Goal: Task Accomplishment & Management: Use online tool/utility

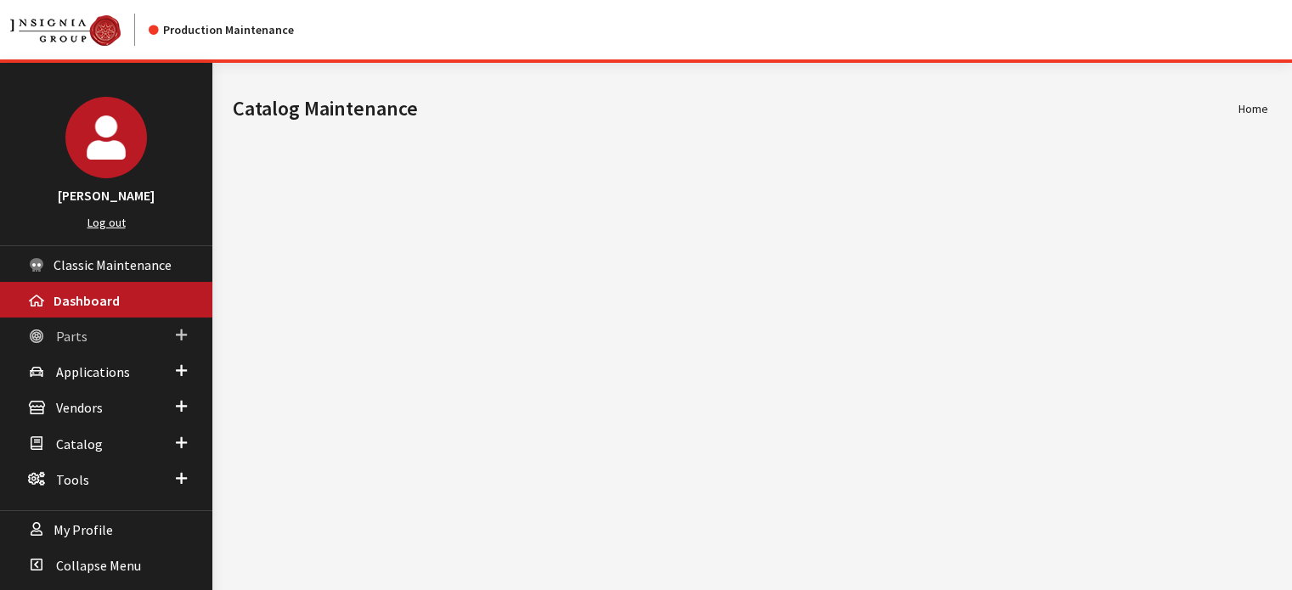
click at [167, 332] on link "Parts" at bounding box center [106, 336] width 212 height 36
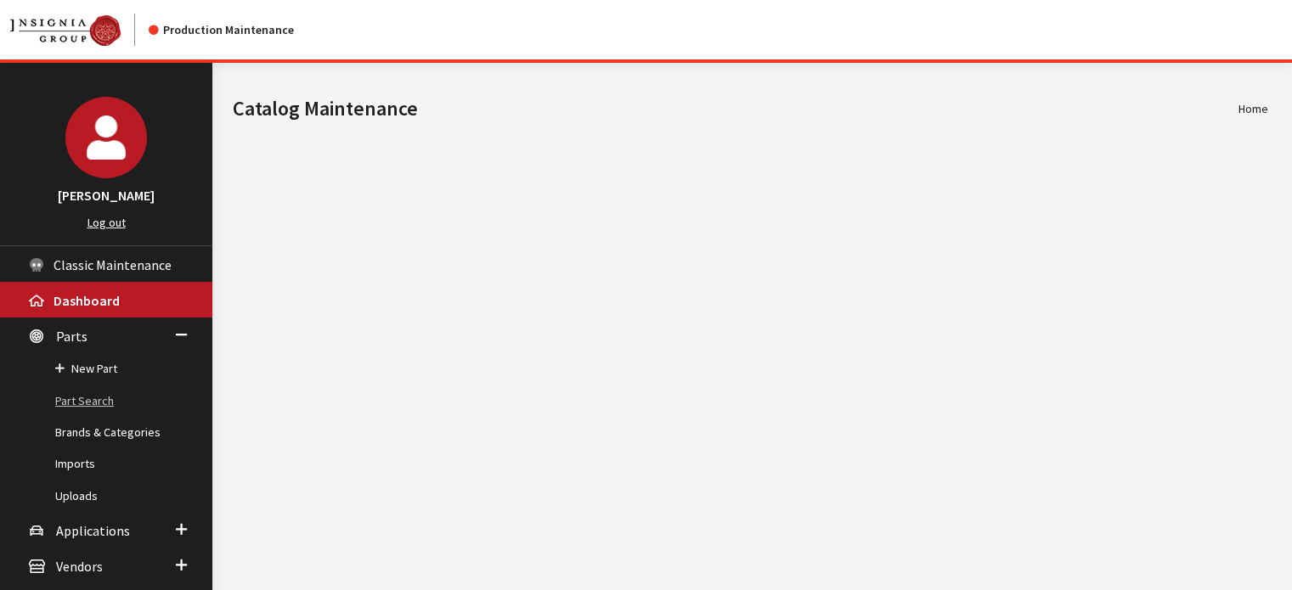
click at [98, 414] on link "Part Search" at bounding box center [106, 401] width 212 height 31
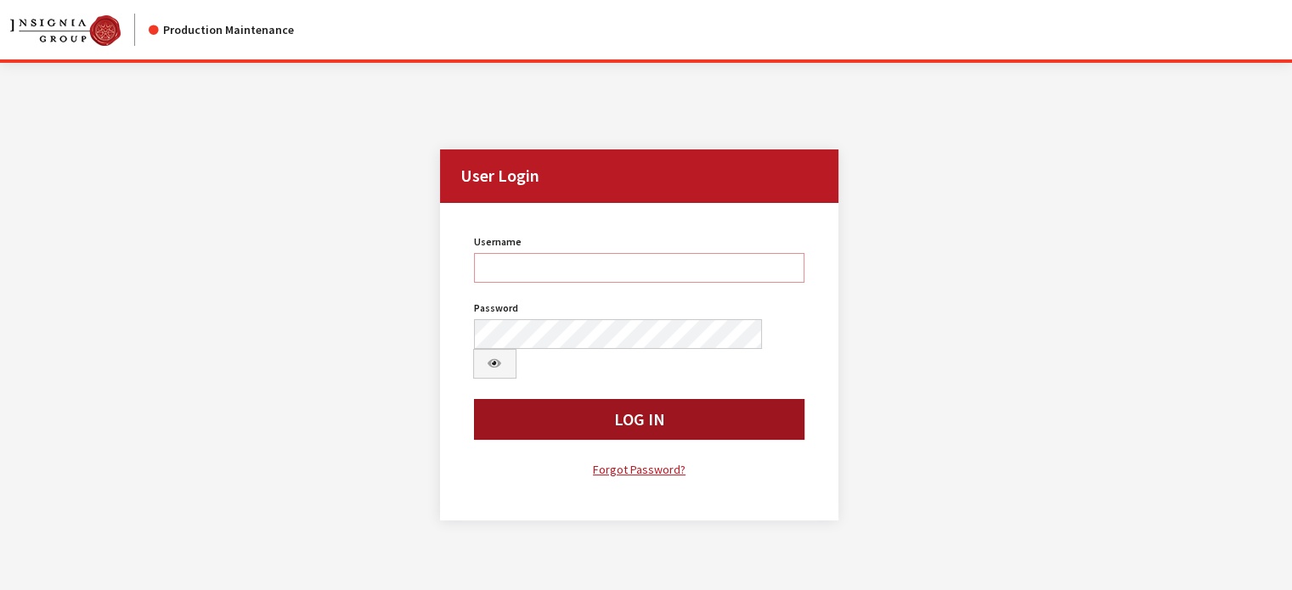
type input "kdart"
click at [566, 399] on button "Log In" at bounding box center [639, 419] width 331 height 41
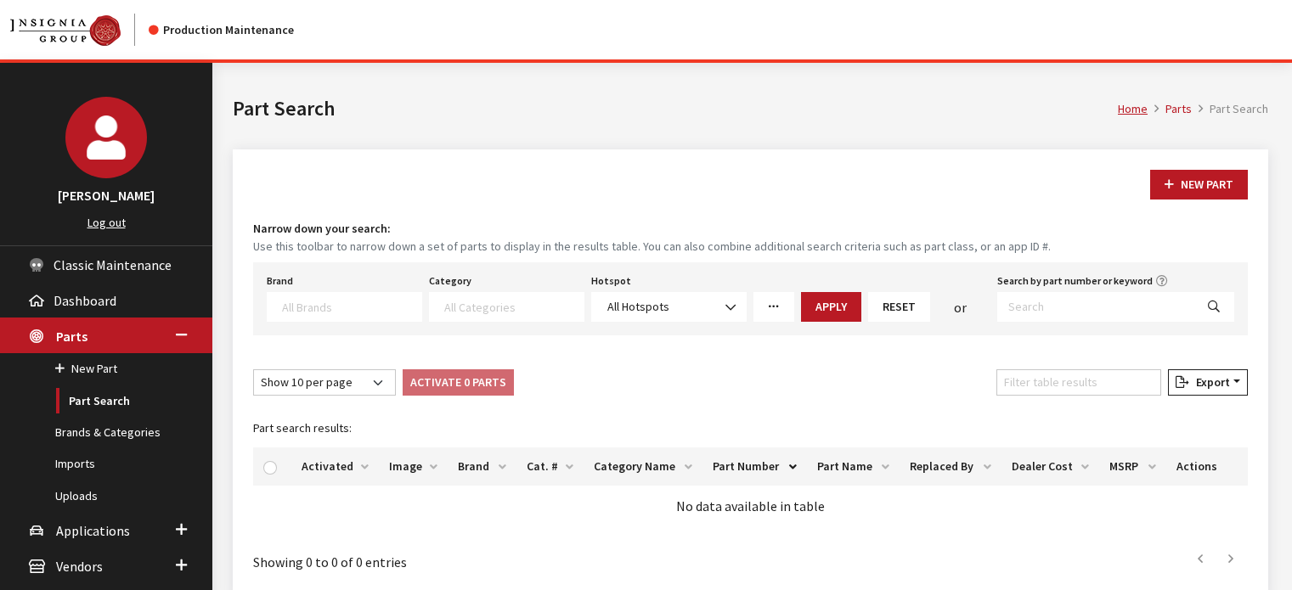
select select
click at [1158, 290] on div "Search by part number or keyword" at bounding box center [1116, 295] width 244 height 53
click at [1140, 318] on input "Search by part number or keyword" at bounding box center [1095, 307] width 197 height 30
paste input "77072395AH"
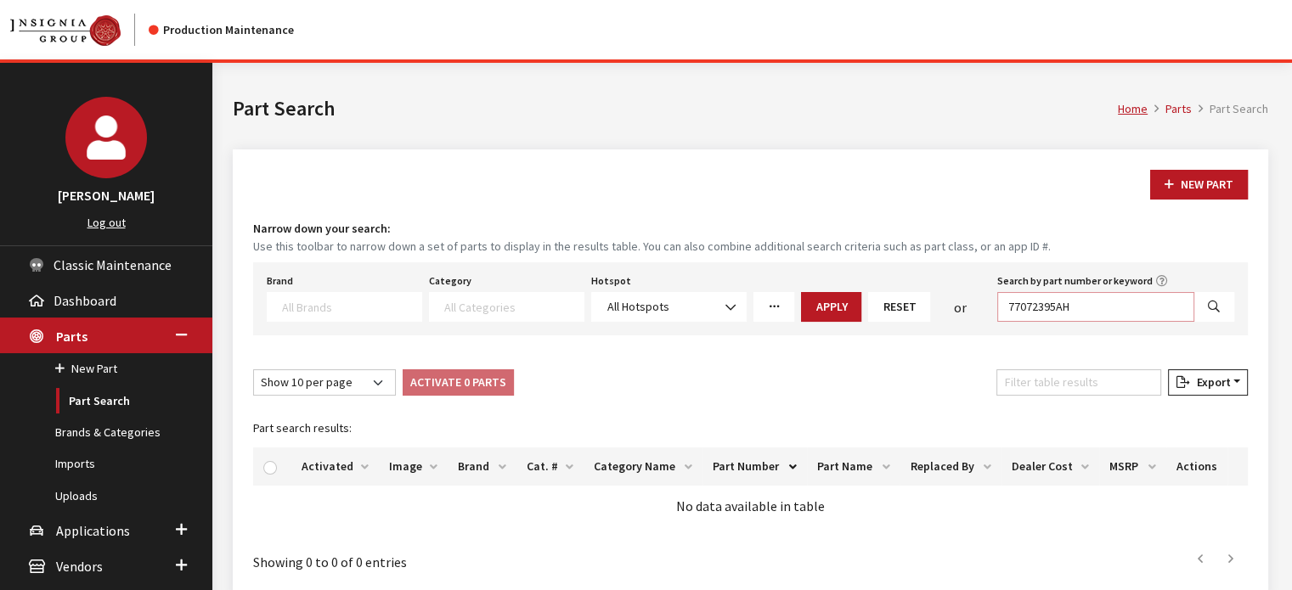
type input "77072395AH"
select select
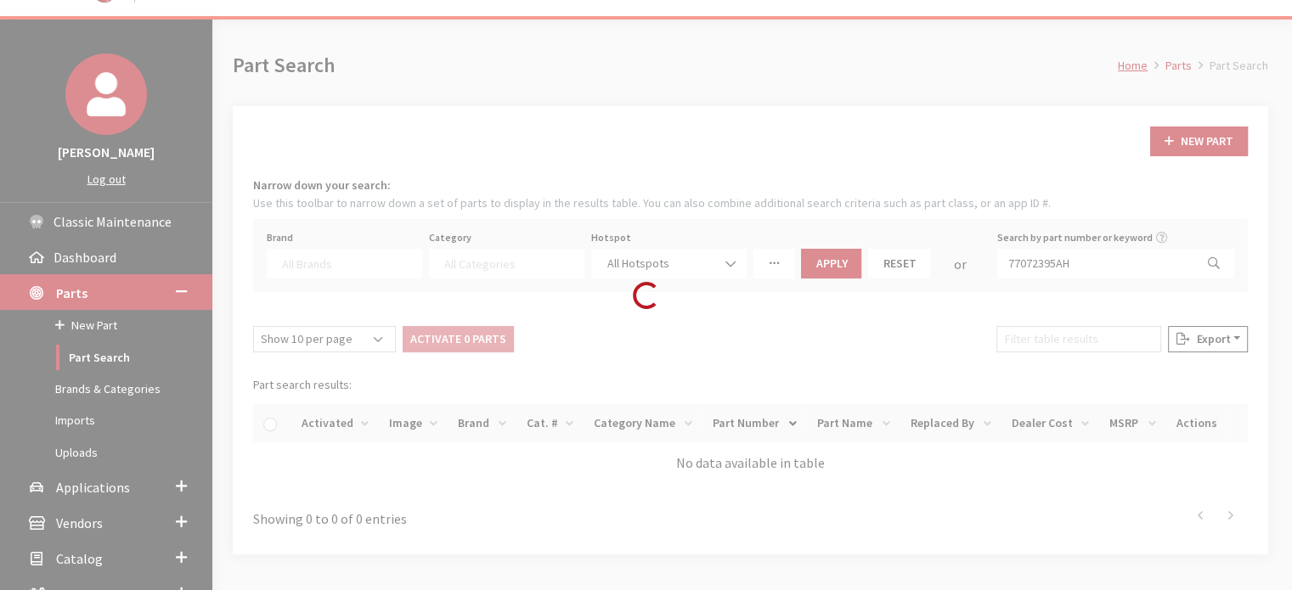
scroll to position [161, 0]
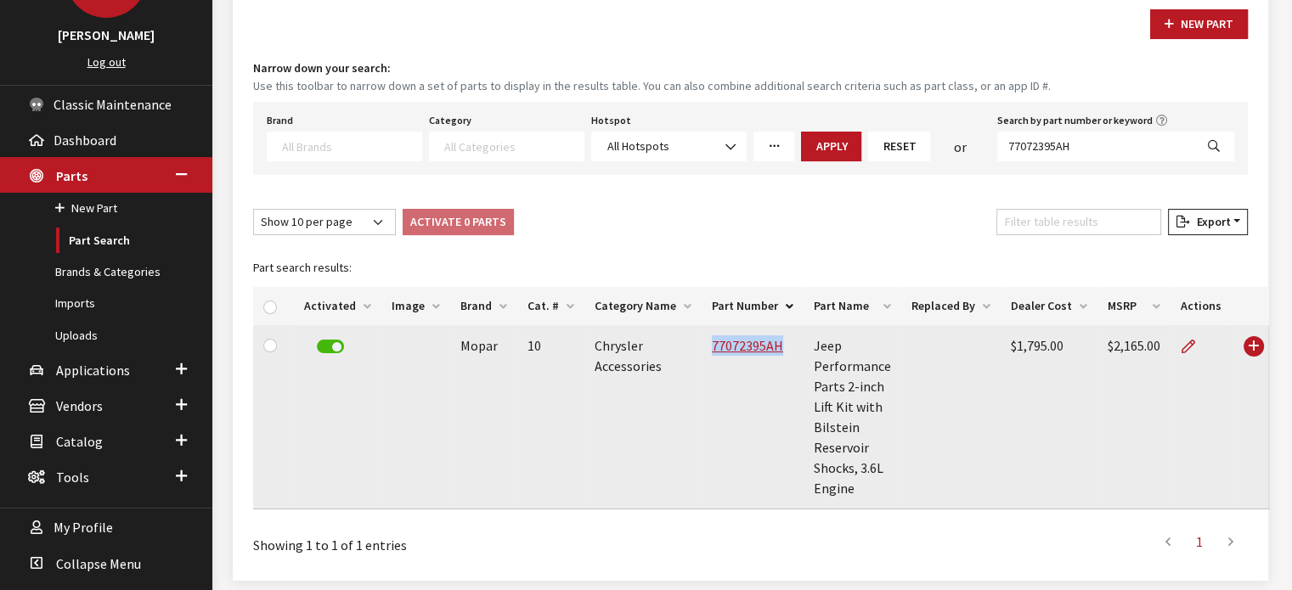
drag, startPoint x: 769, startPoint y: 356, endPoint x: 698, endPoint y: 364, distance: 71.8
click at [702, 364] on td "77072395AH" at bounding box center [753, 417] width 102 height 184
copy link "77072395AH"
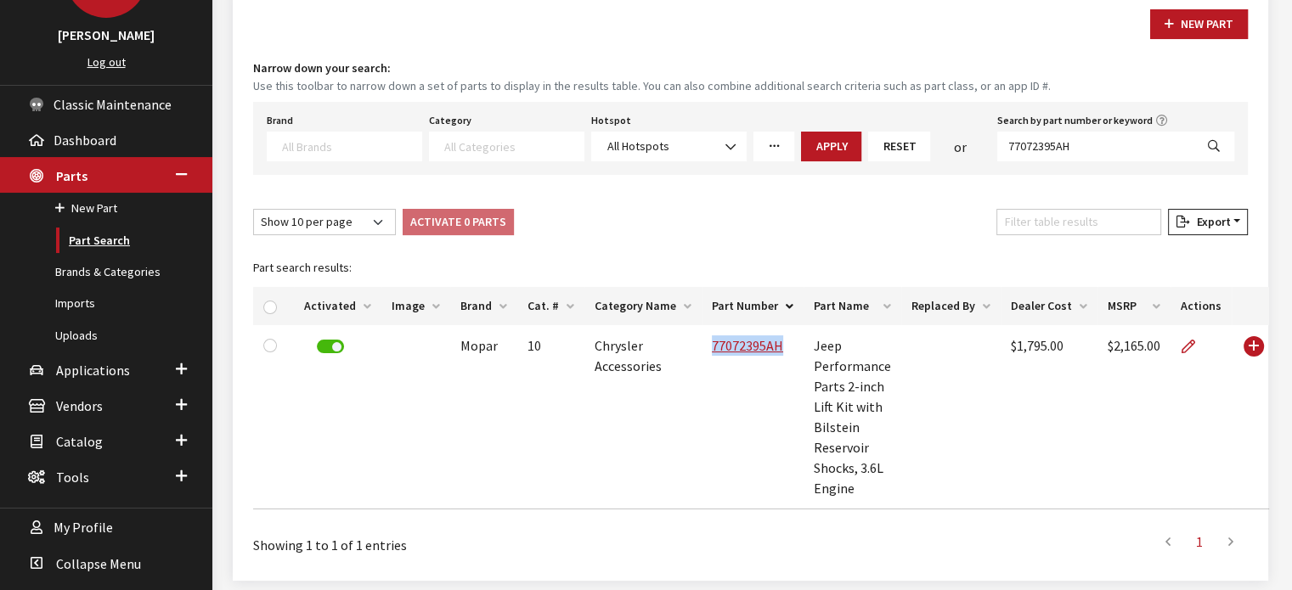
click at [132, 229] on link "Part Search" at bounding box center [106, 240] width 212 height 31
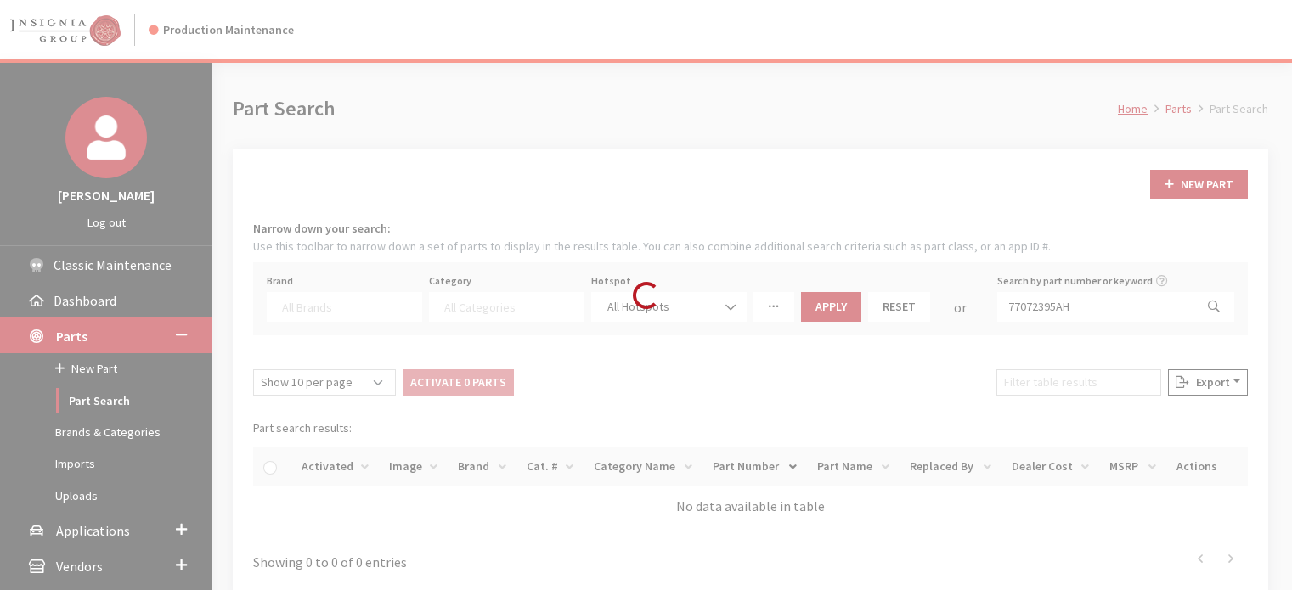
select select
click at [1121, 305] on div "Loading..." at bounding box center [646, 295] width 1292 height 590
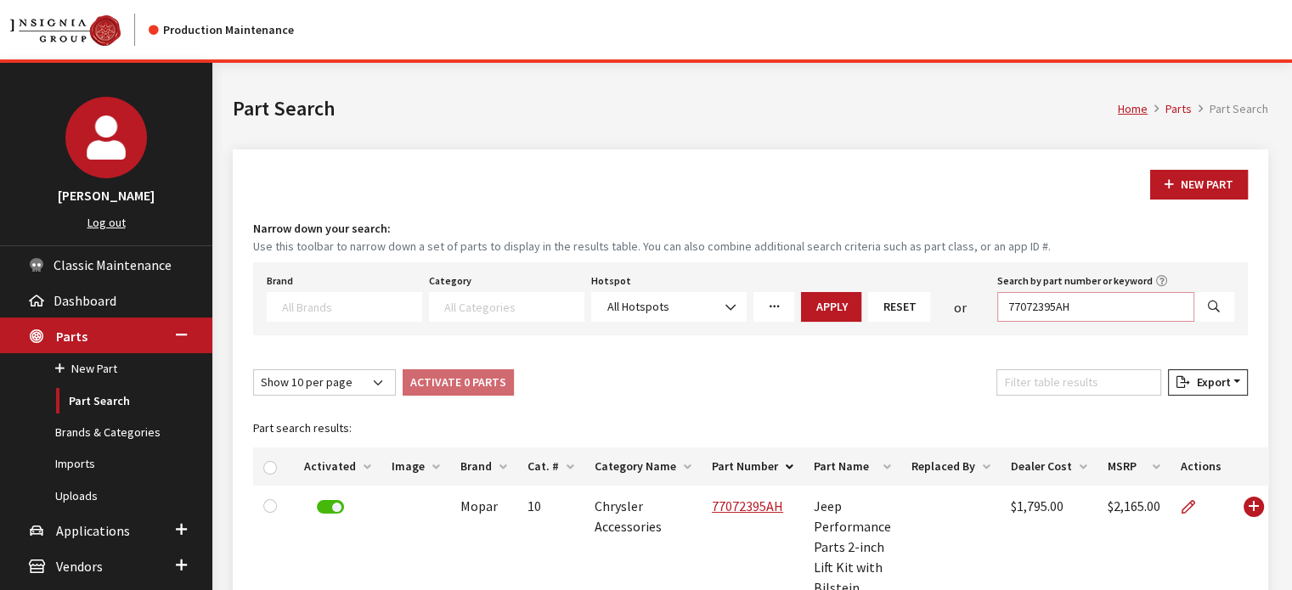
drag, startPoint x: 1108, startPoint y: 307, endPoint x: 870, endPoint y: 279, distance: 240.2
click at [870, 279] on div "Brand Acura Alfa Romeo Audi BMW DoubleTake Ford Ford Racing GM GST Honda Hyunda…" at bounding box center [750, 295] width 974 height 53
paste input "PT970-89251"
type input "PT970-89251"
select select
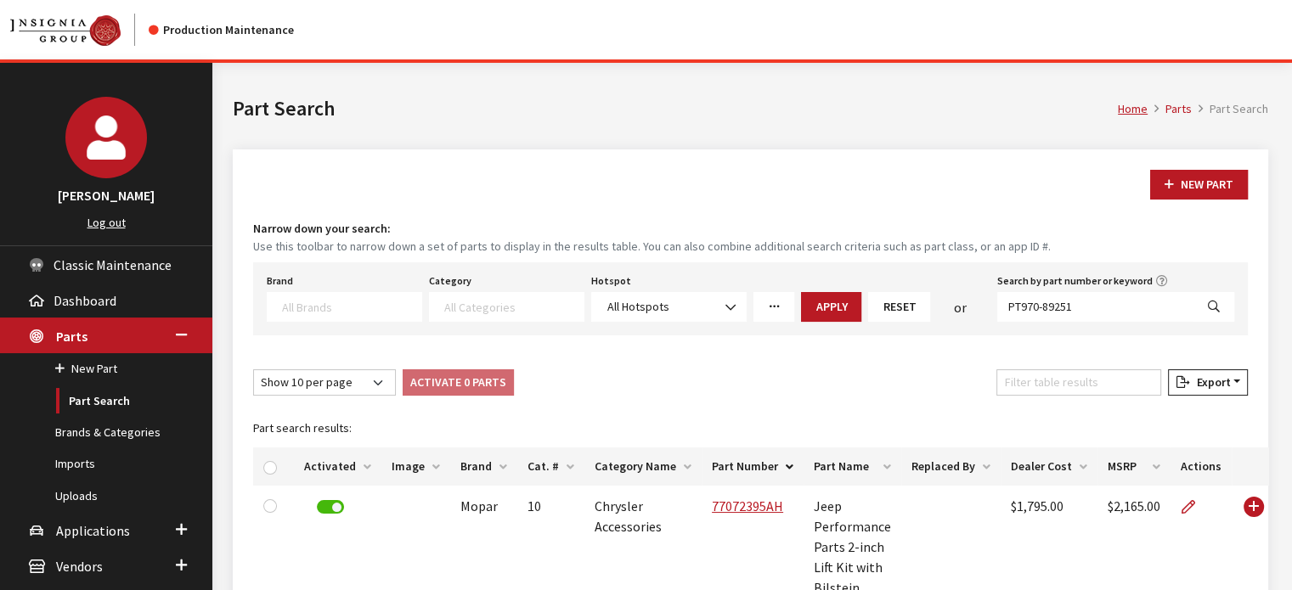
select select
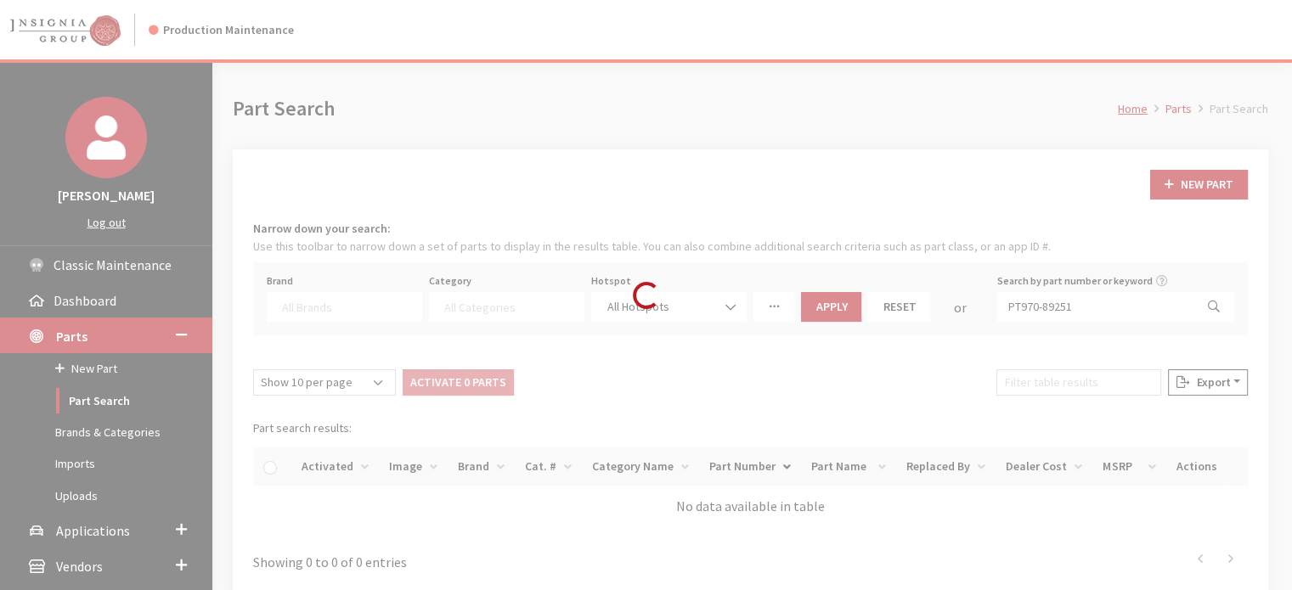
scroll to position [161, 0]
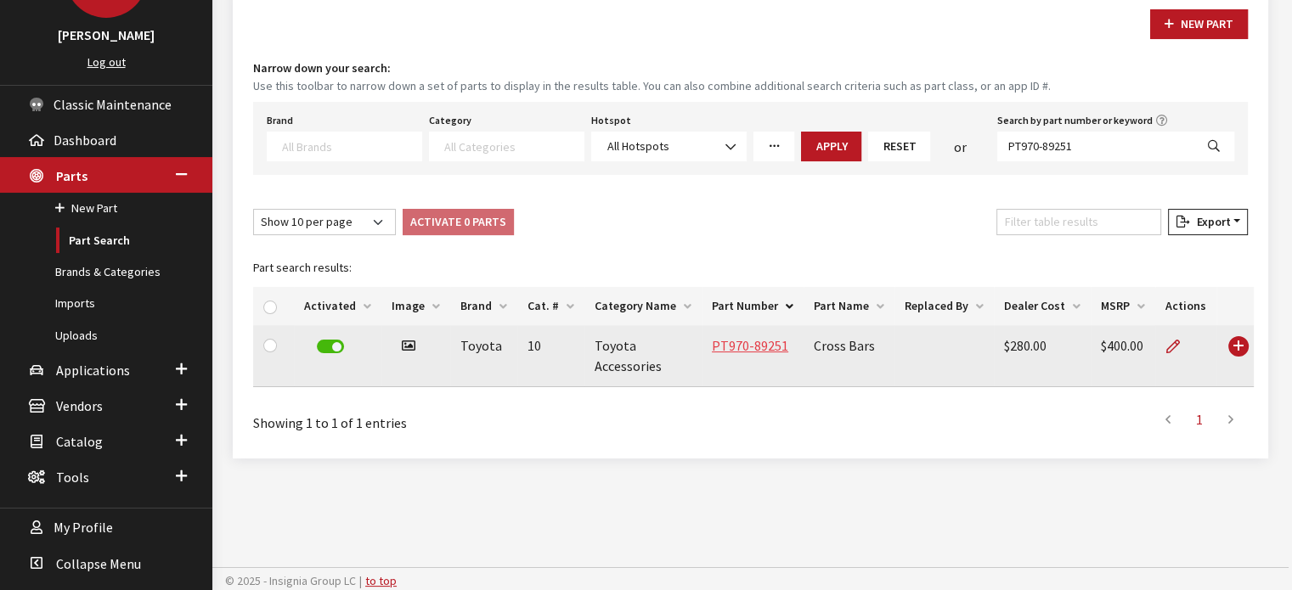
click at [775, 349] on link "PT970-89251" at bounding box center [750, 345] width 76 height 17
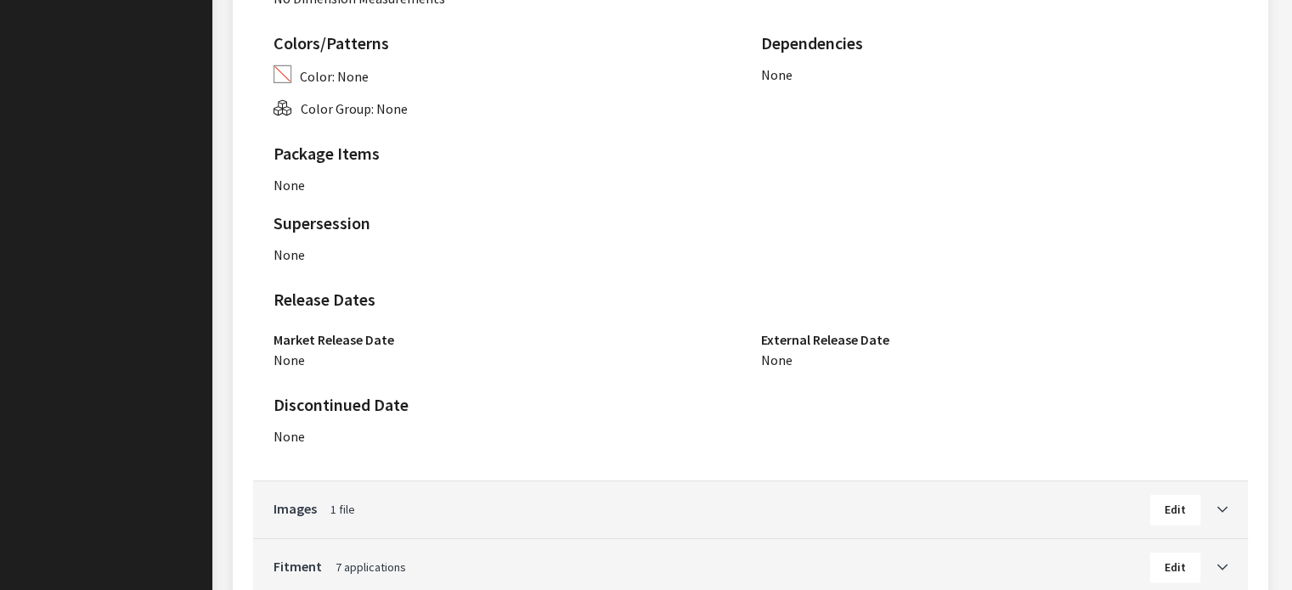
scroll to position [1152, 0]
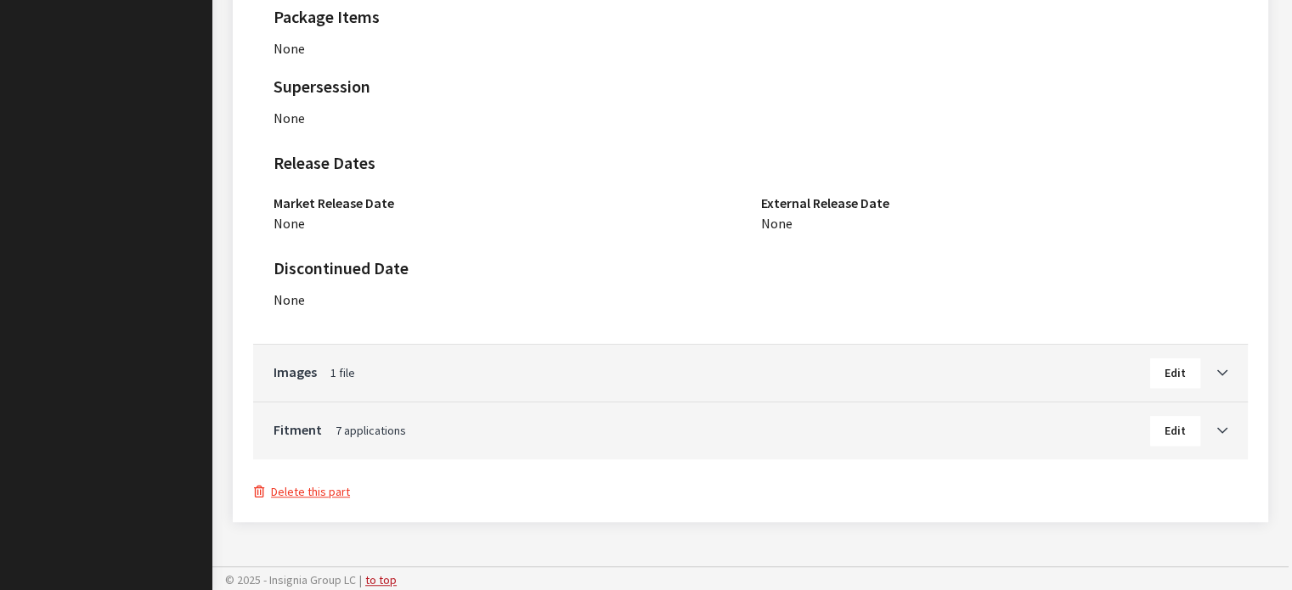
click at [1226, 423] on div "Fitment 7 applications Edit" at bounding box center [750, 431] width 995 height 57
click at [1219, 425] on icon "Toggle Accordion" at bounding box center [1222, 431] width 10 height 12
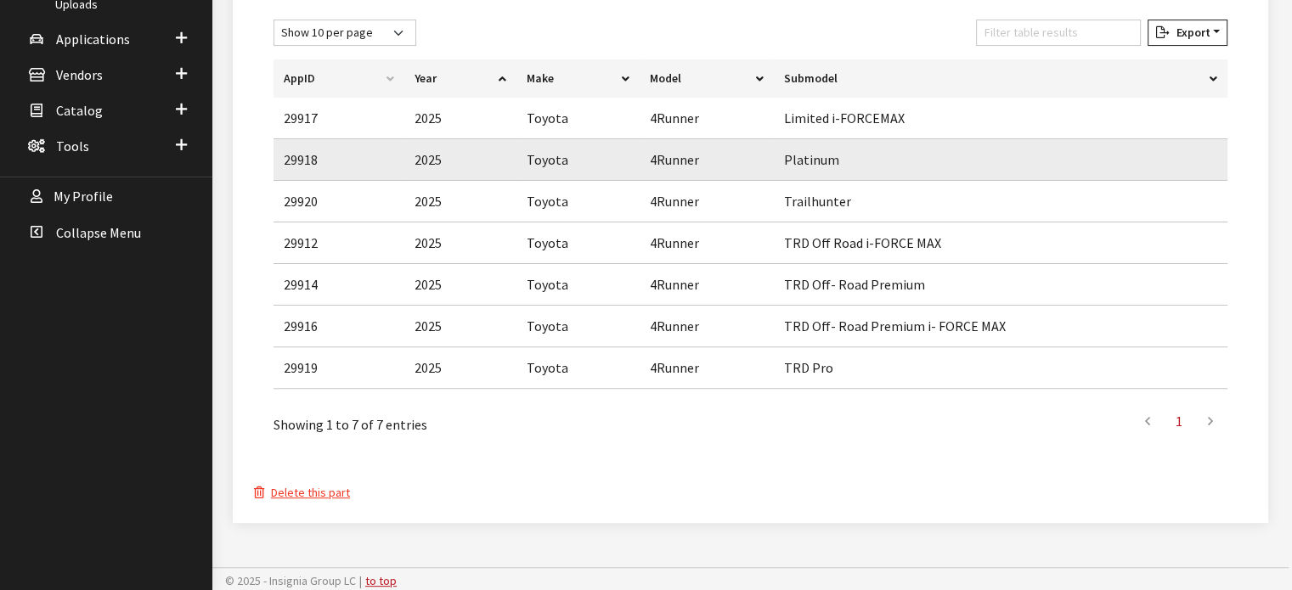
scroll to position [407, 0]
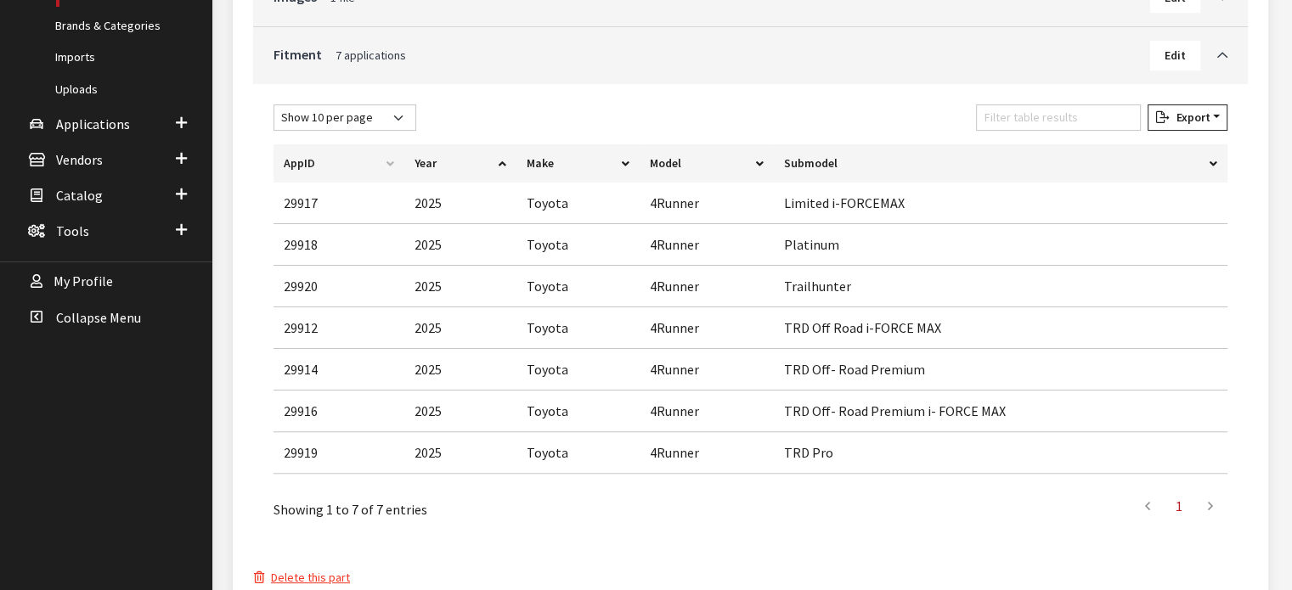
click at [1179, 64] on button "Edit" at bounding box center [1175, 56] width 50 height 30
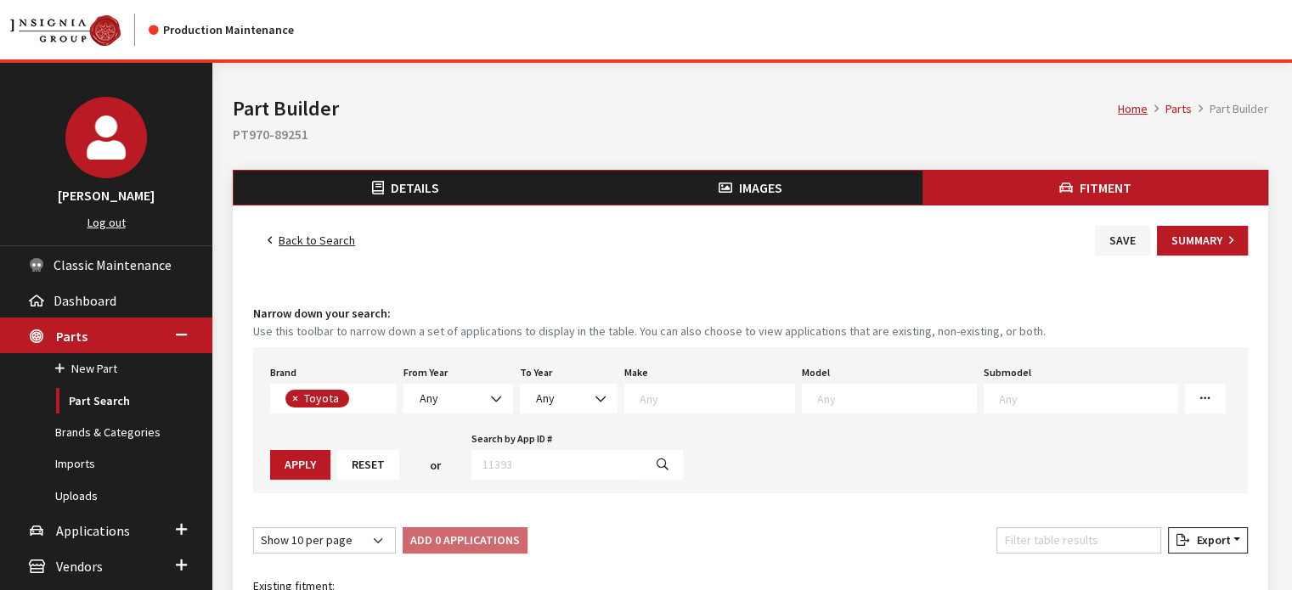
scroll to position [405, 0]
click at [470, 385] on span "Any" at bounding box center [458, 399] width 110 height 30
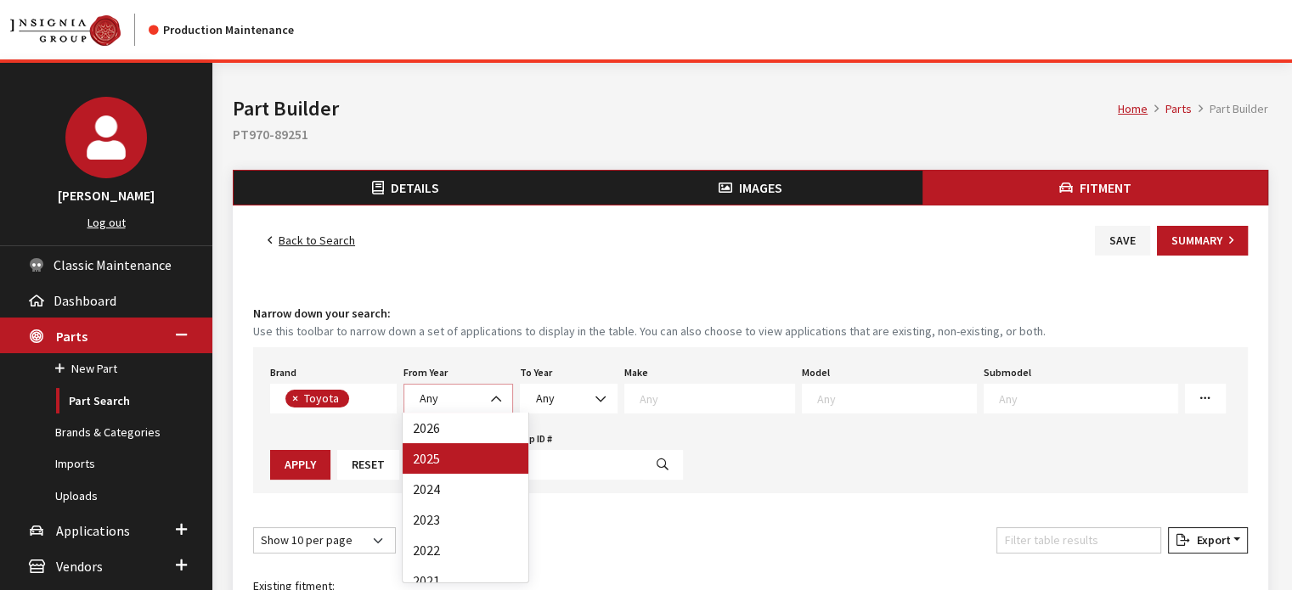
select select "2025"
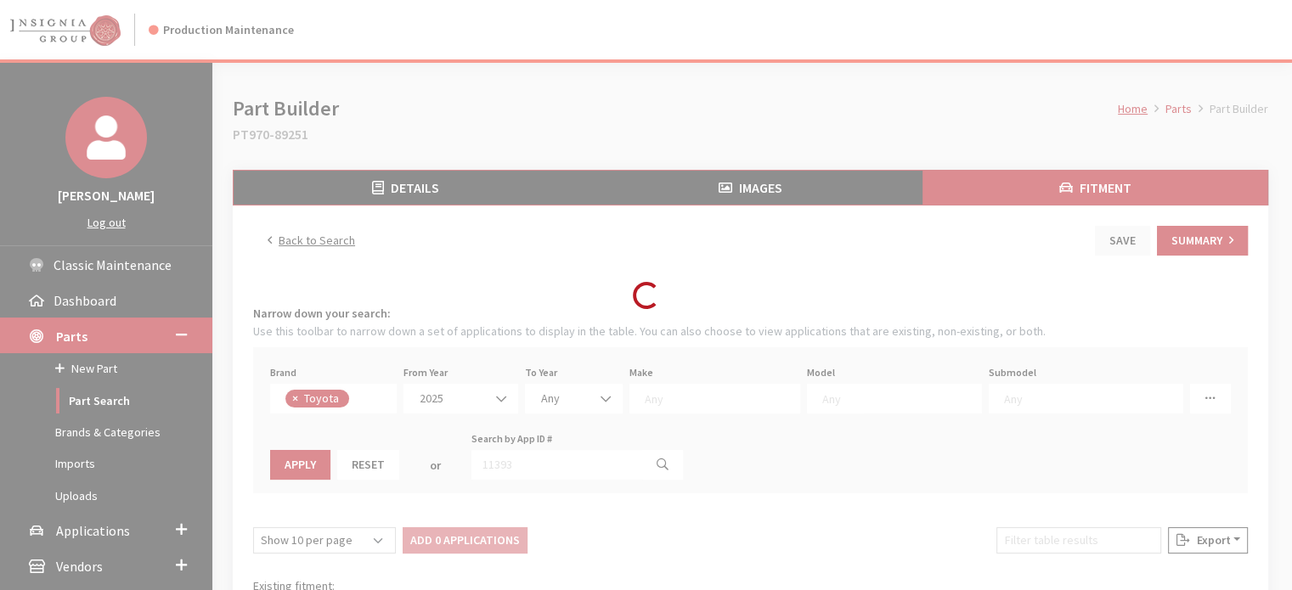
select select
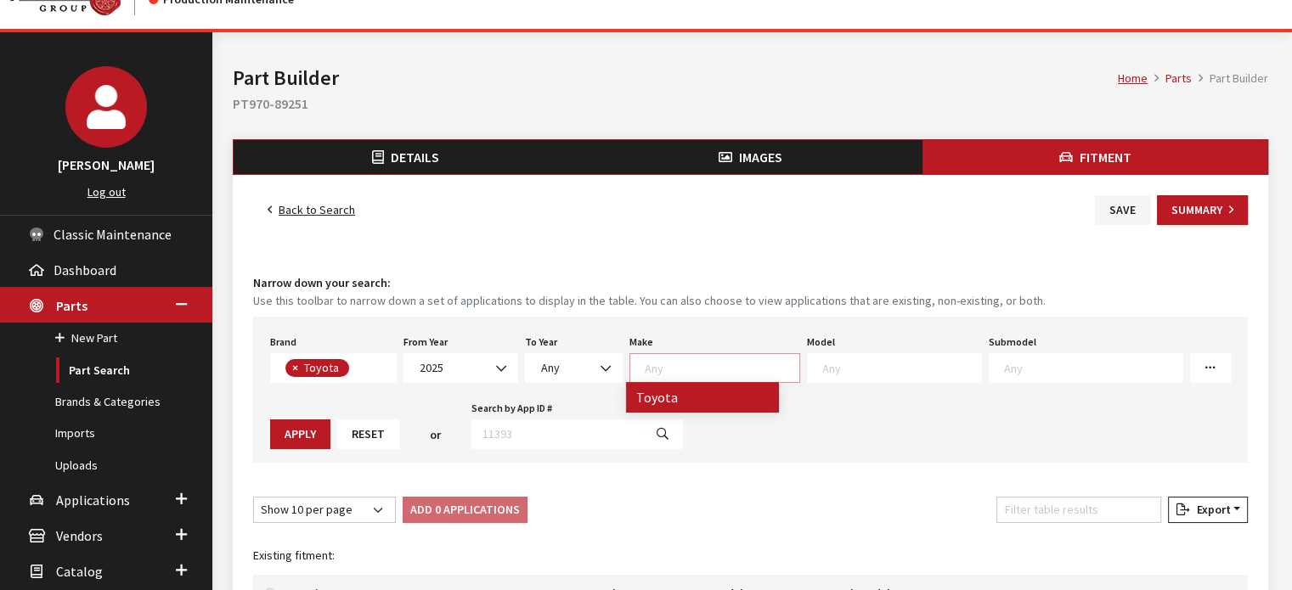
scroll to position [85, 0]
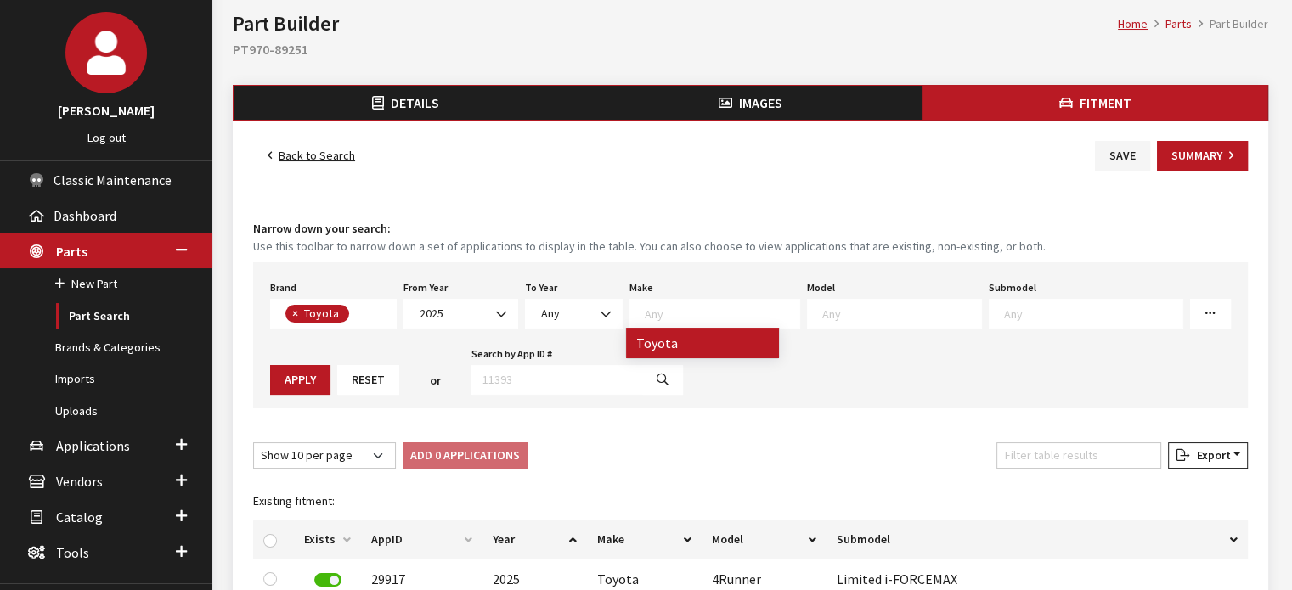
select select "20"
select select
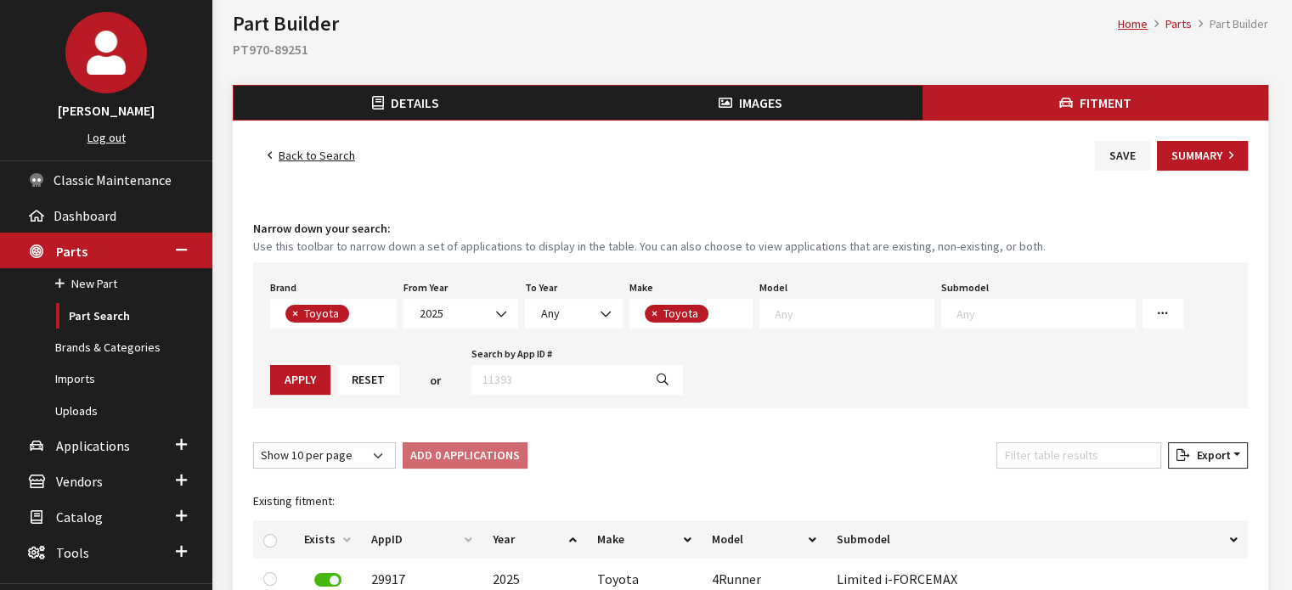
click at [827, 313] on textarea "Search" at bounding box center [854, 313] width 159 height 15
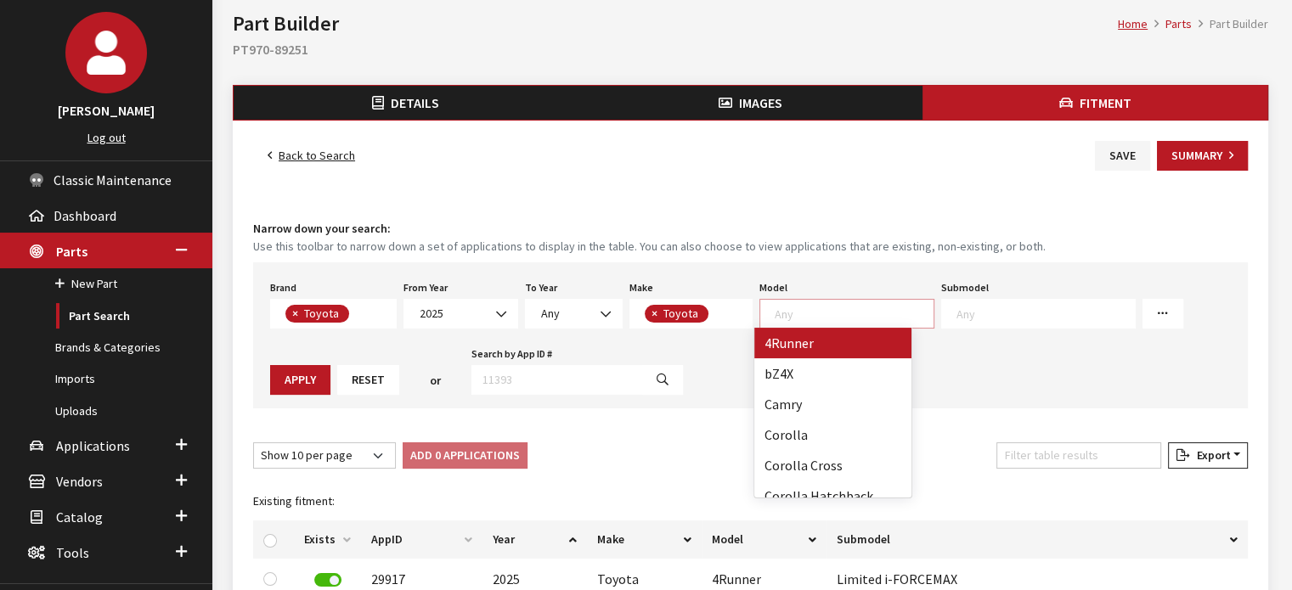
select select "240"
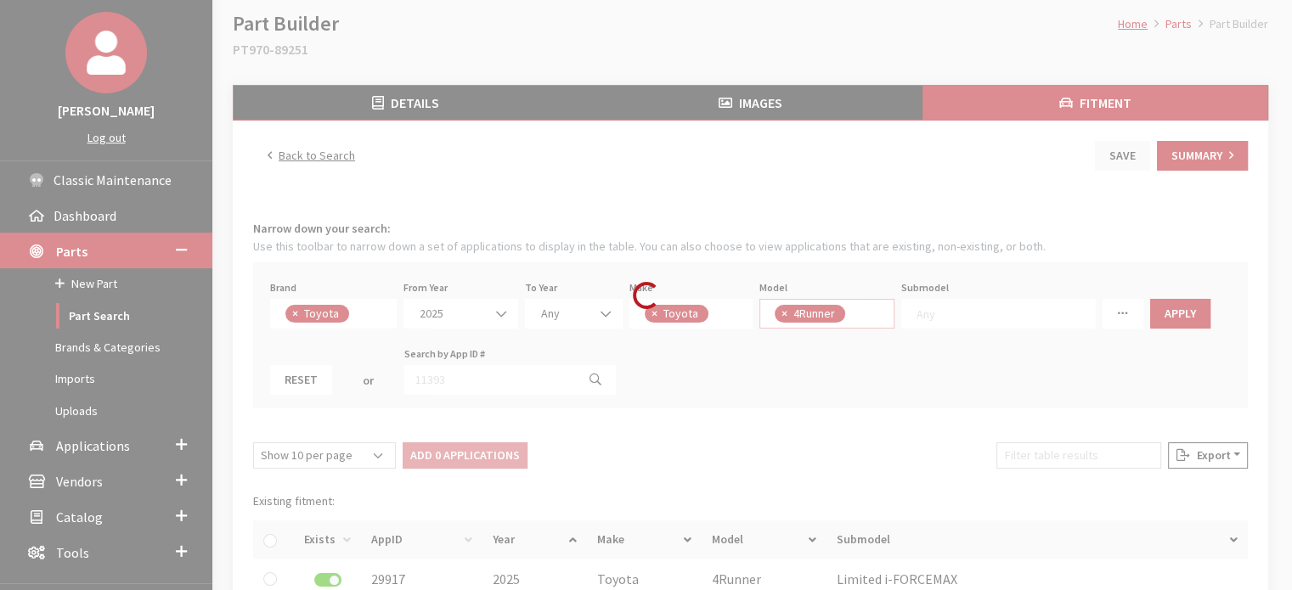
select select
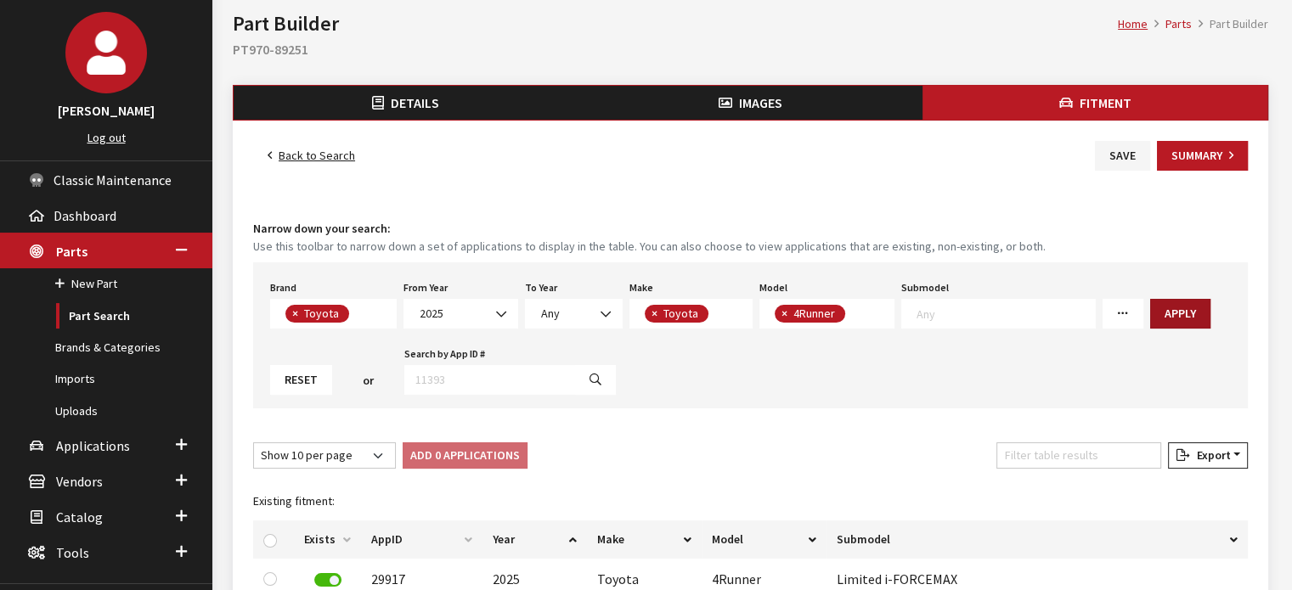
drag, startPoint x: 1179, startPoint y: 297, endPoint x: 1170, endPoint y: 305, distance: 11.4
click at [1179, 298] on div "Brand Any Acura Alfa Romeo Audi Bentley BMW DoubleTake Ford GM Honda Hyundai In…" at bounding box center [750, 335] width 995 height 146
click at [1170, 305] on button "Apply" at bounding box center [1180, 314] width 60 height 30
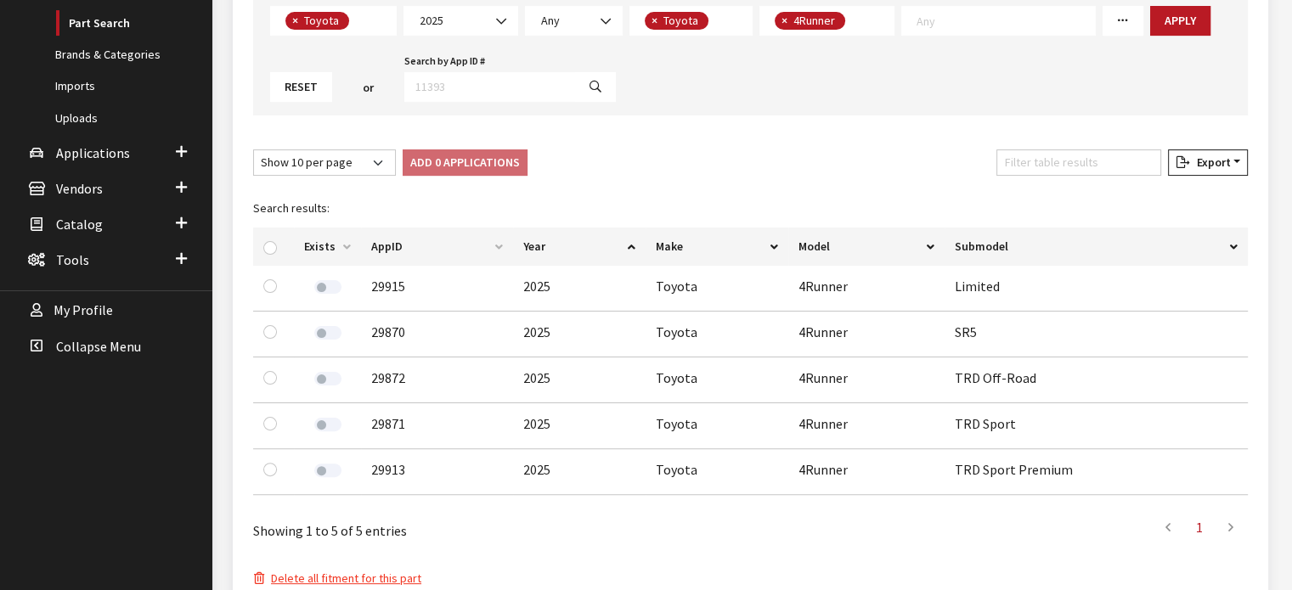
scroll to position [425, 0]
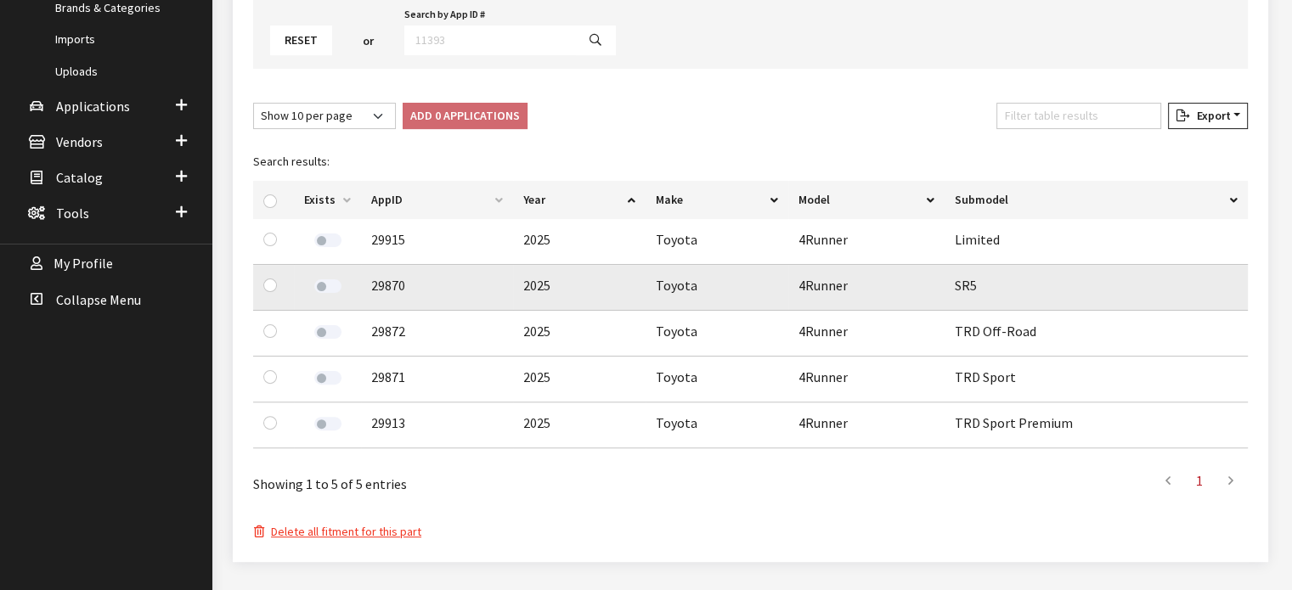
click at [325, 288] on label at bounding box center [327, 286] width 27 height 14
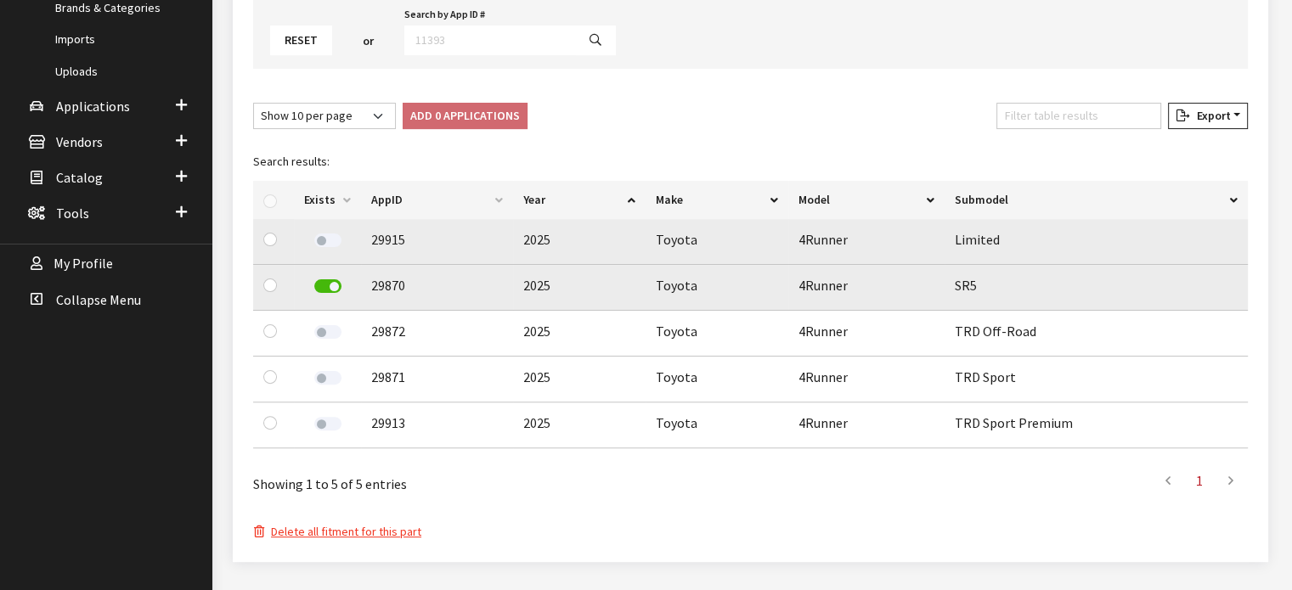
click at [324, 237] on label at bounding box center [327, 241] width 27 height 14
click at [332, 331] on label at bounding box center [327, 332] width 27 height 14
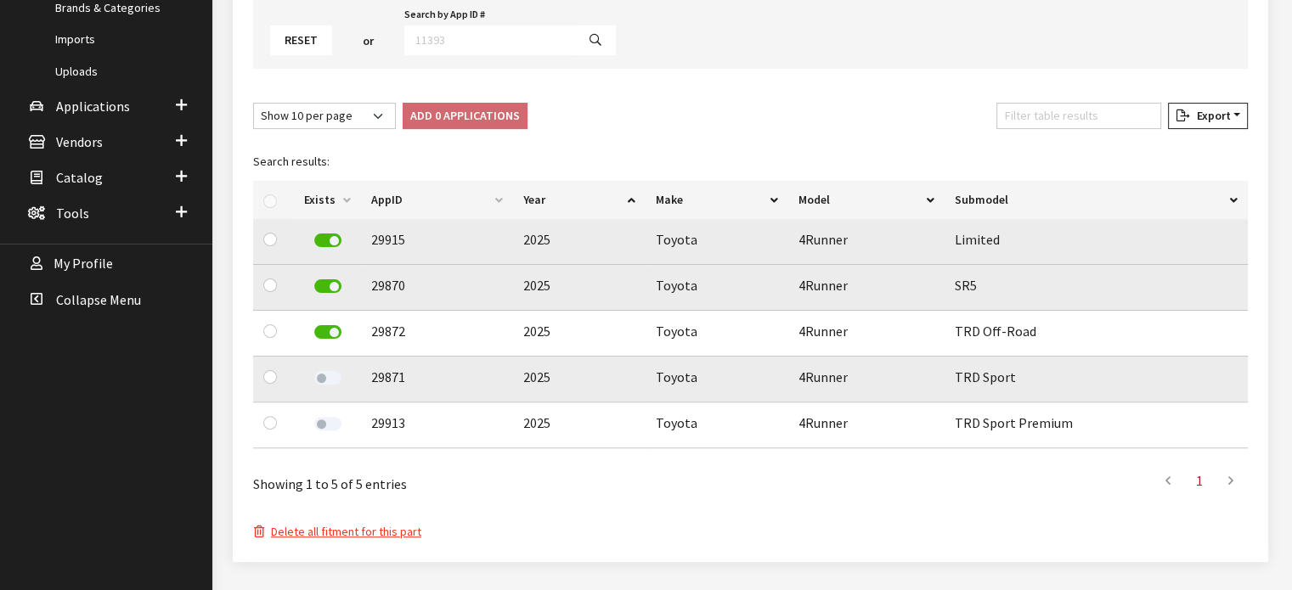
click at [330, 380] on label at bounding box center [327, 378] width 27 height 14
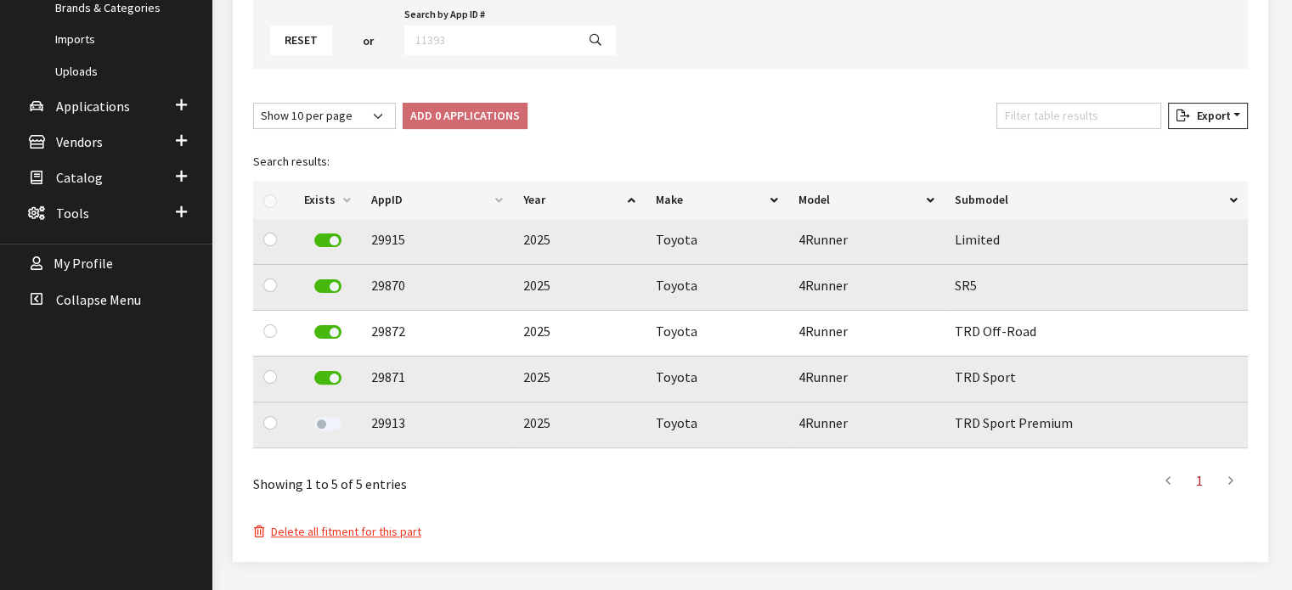
click at [334, 427] on label at bounding box center [327, 424] width 27 height 14
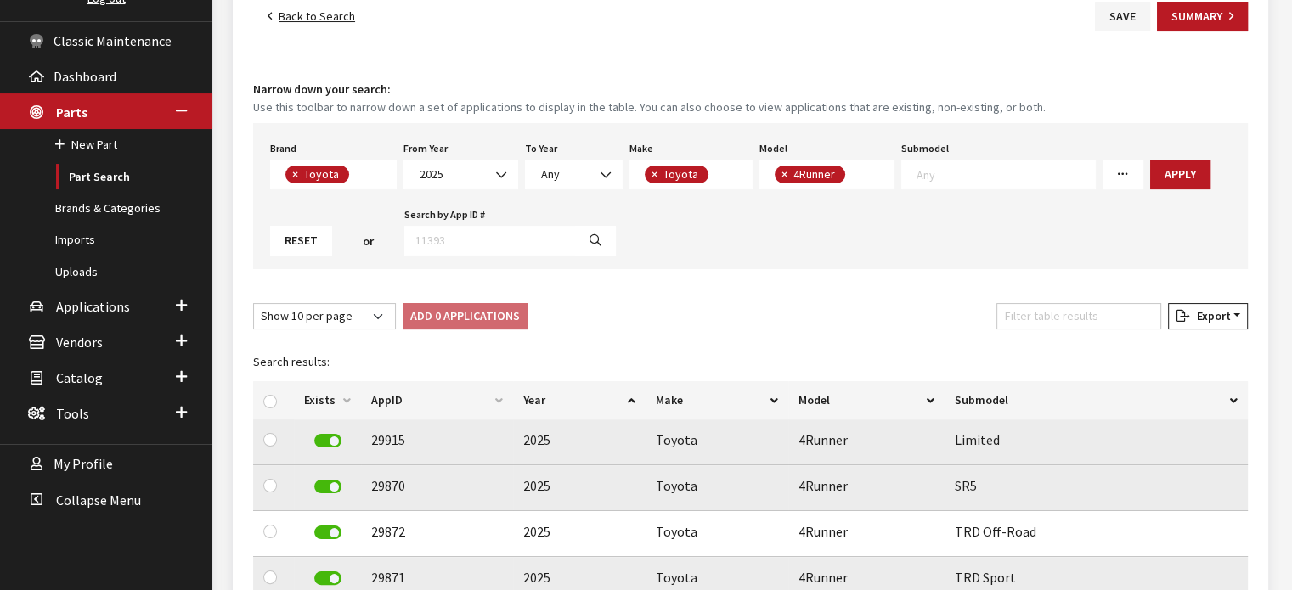
scroll to position [0, 0]
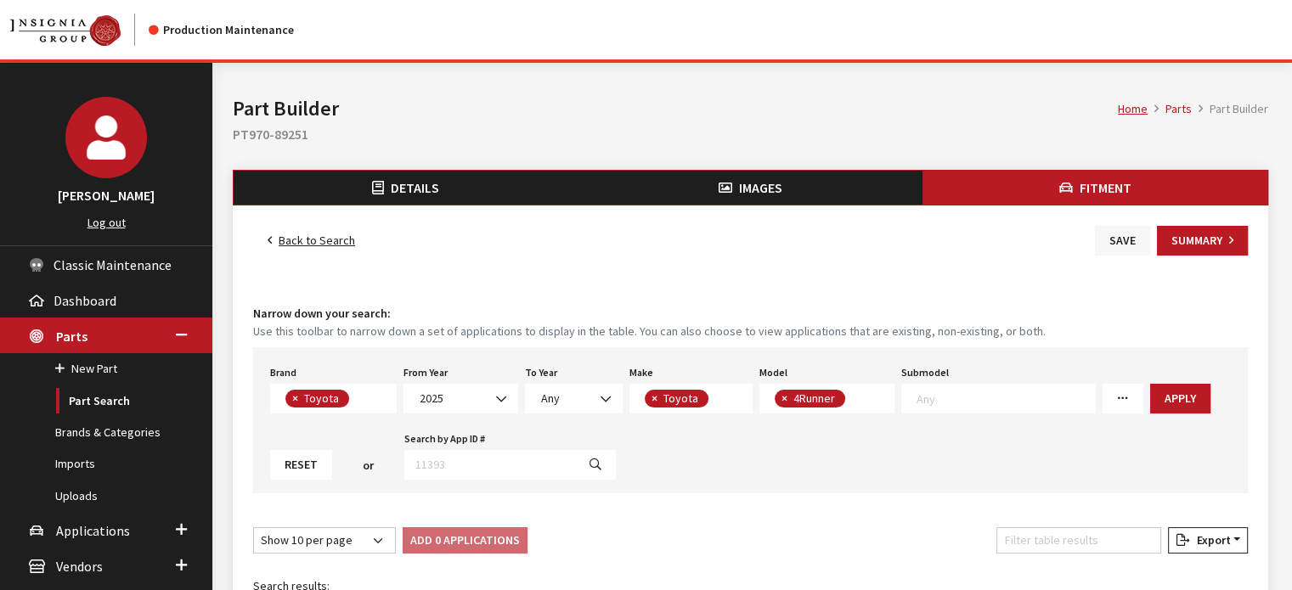
click at [1113, 240] on button "Save" at bounding box center [1122, 241] width 55 height 30
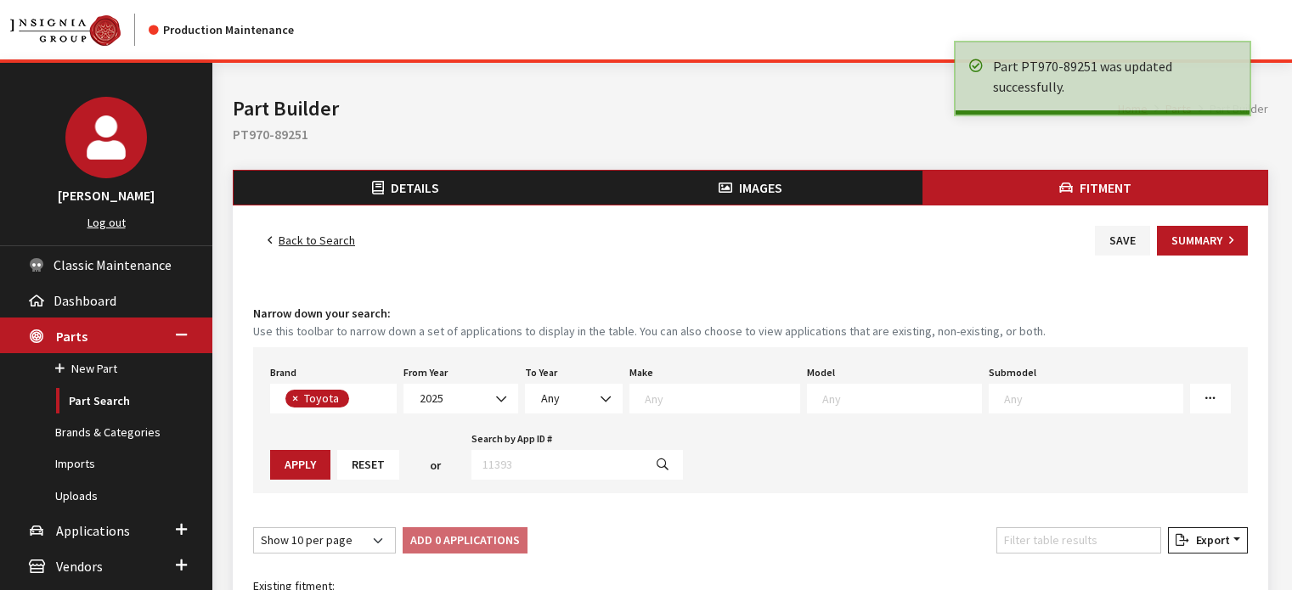
select select
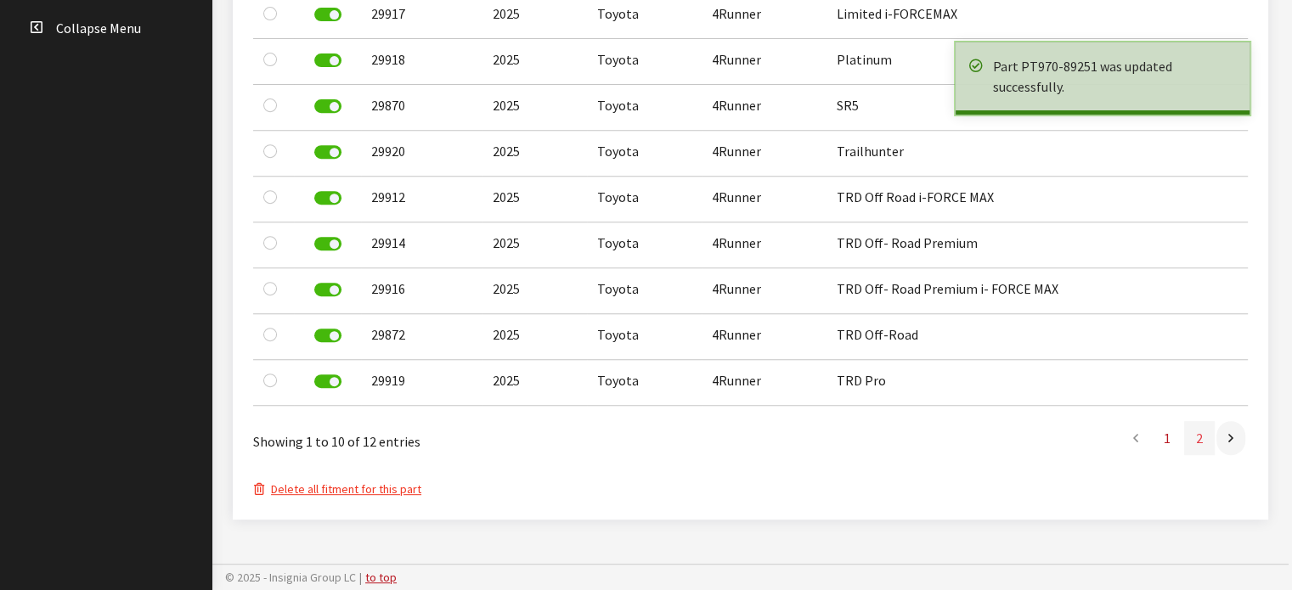
click at [1199, 438] on link "2" at bounding box center [1199, 438] width 31 height 34
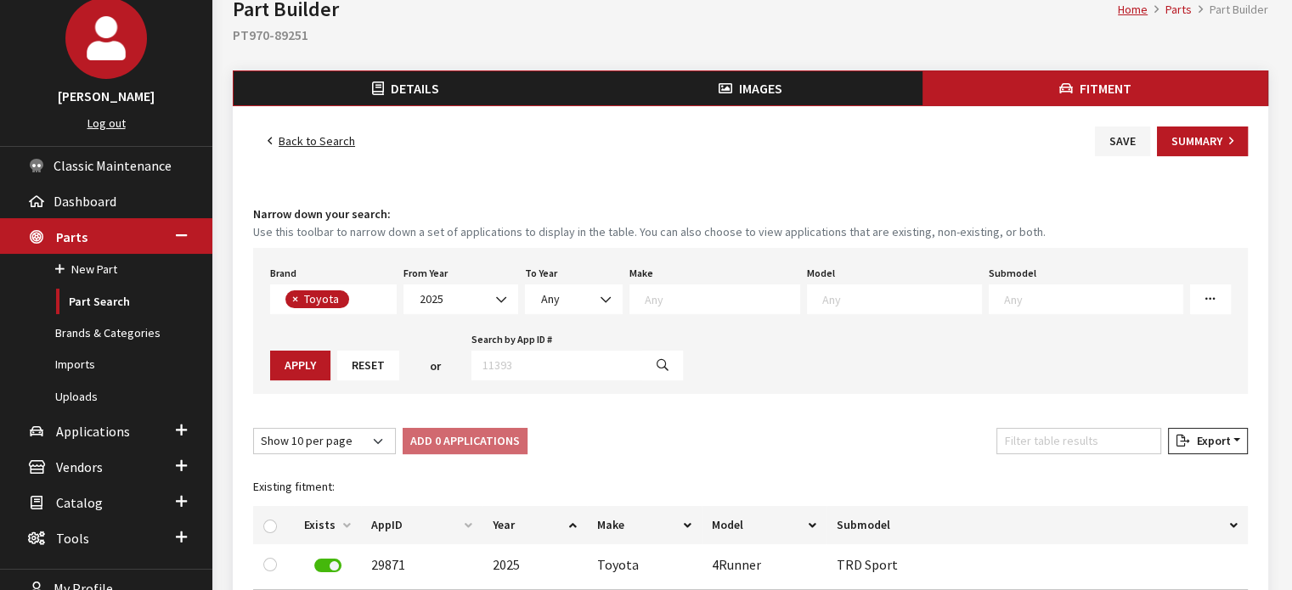
scroll to position [71, 0]
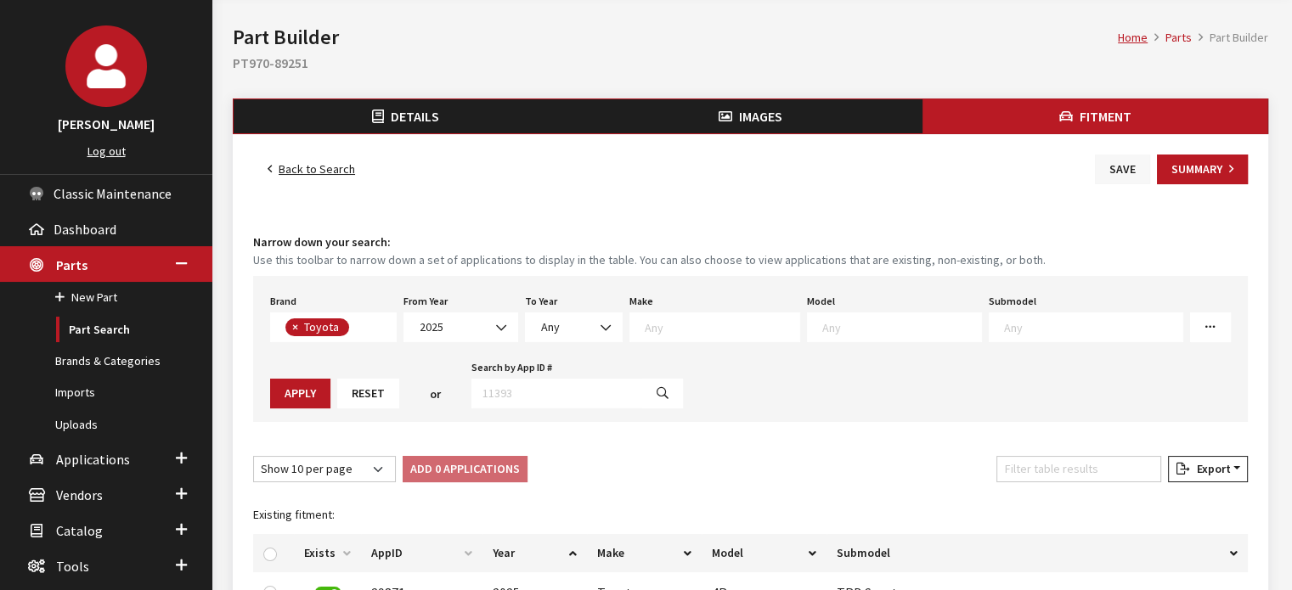
click at [1141, 165] on button "Save" at bounding box center [1122, 170] width 55 height 30
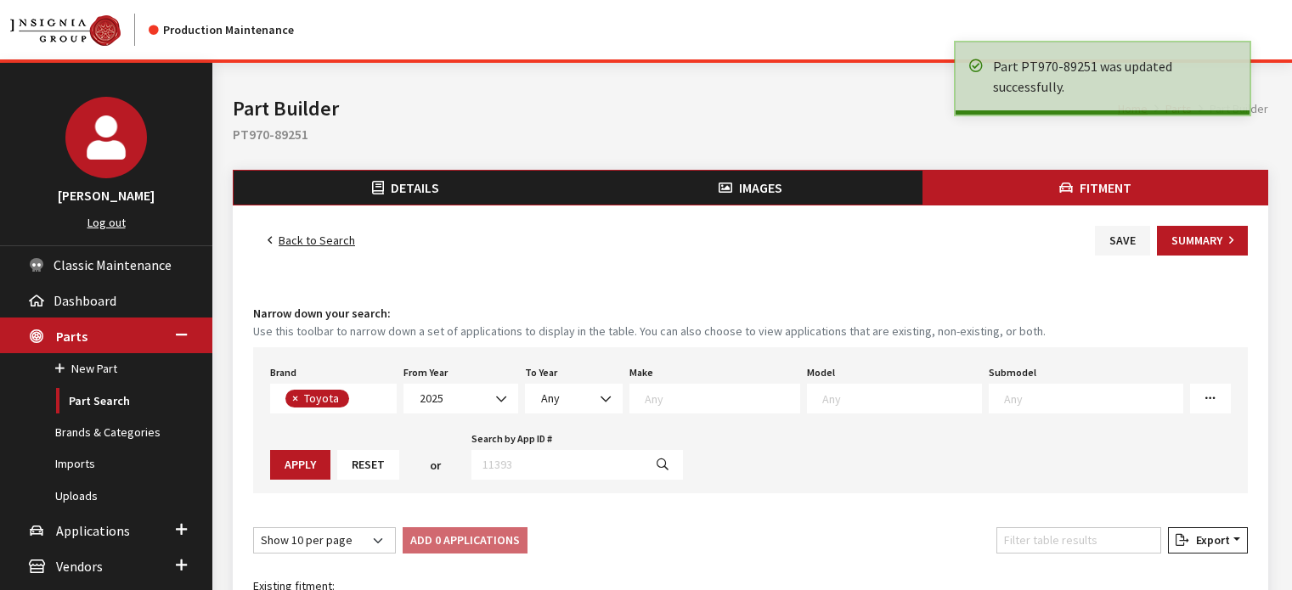
select select
